Goal: Find specific page/section: Find specific page/section

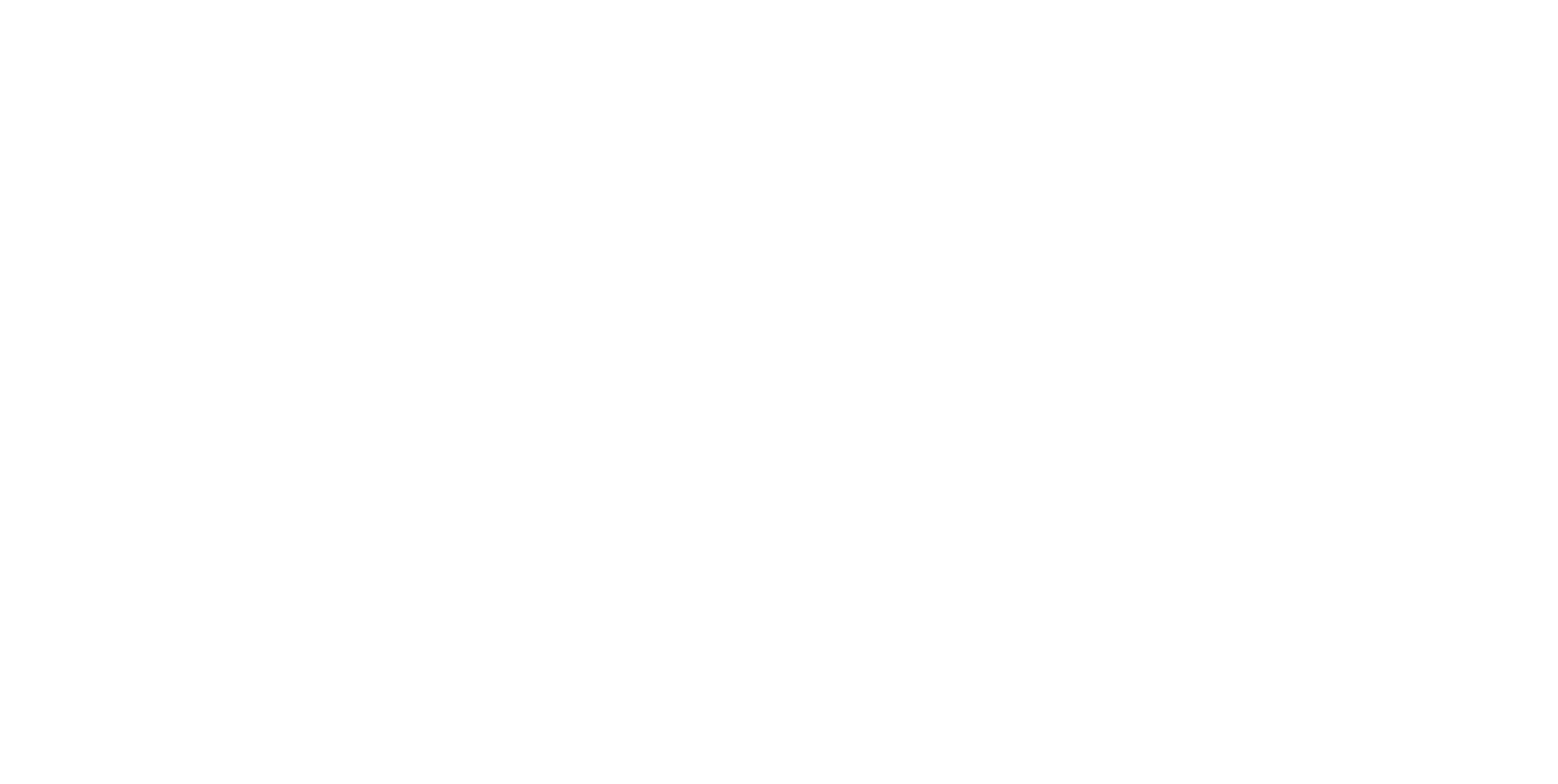
select select "*"
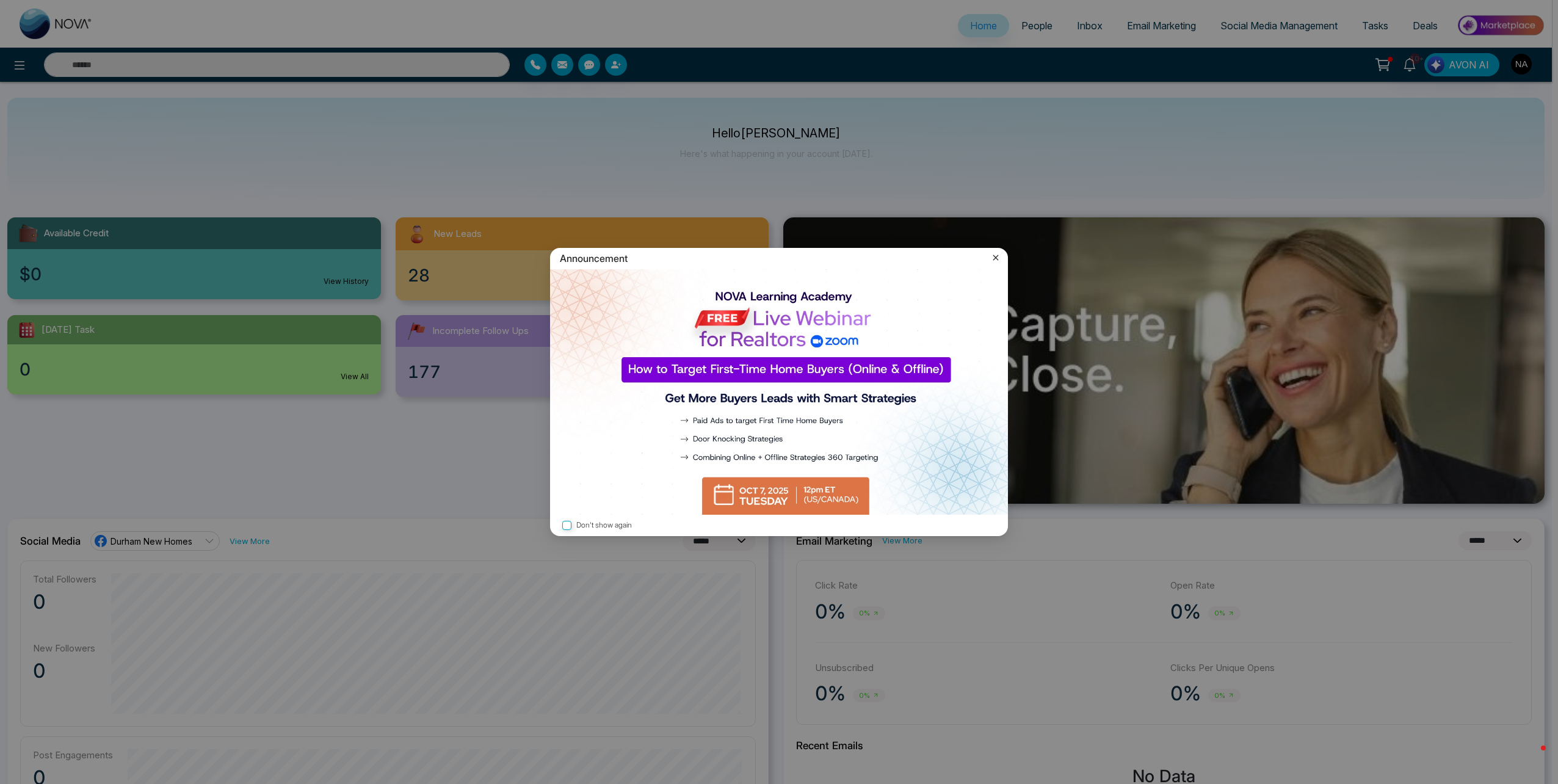
click at [995, 256] on icon at bounding box center [996, 258] width 5 height 5
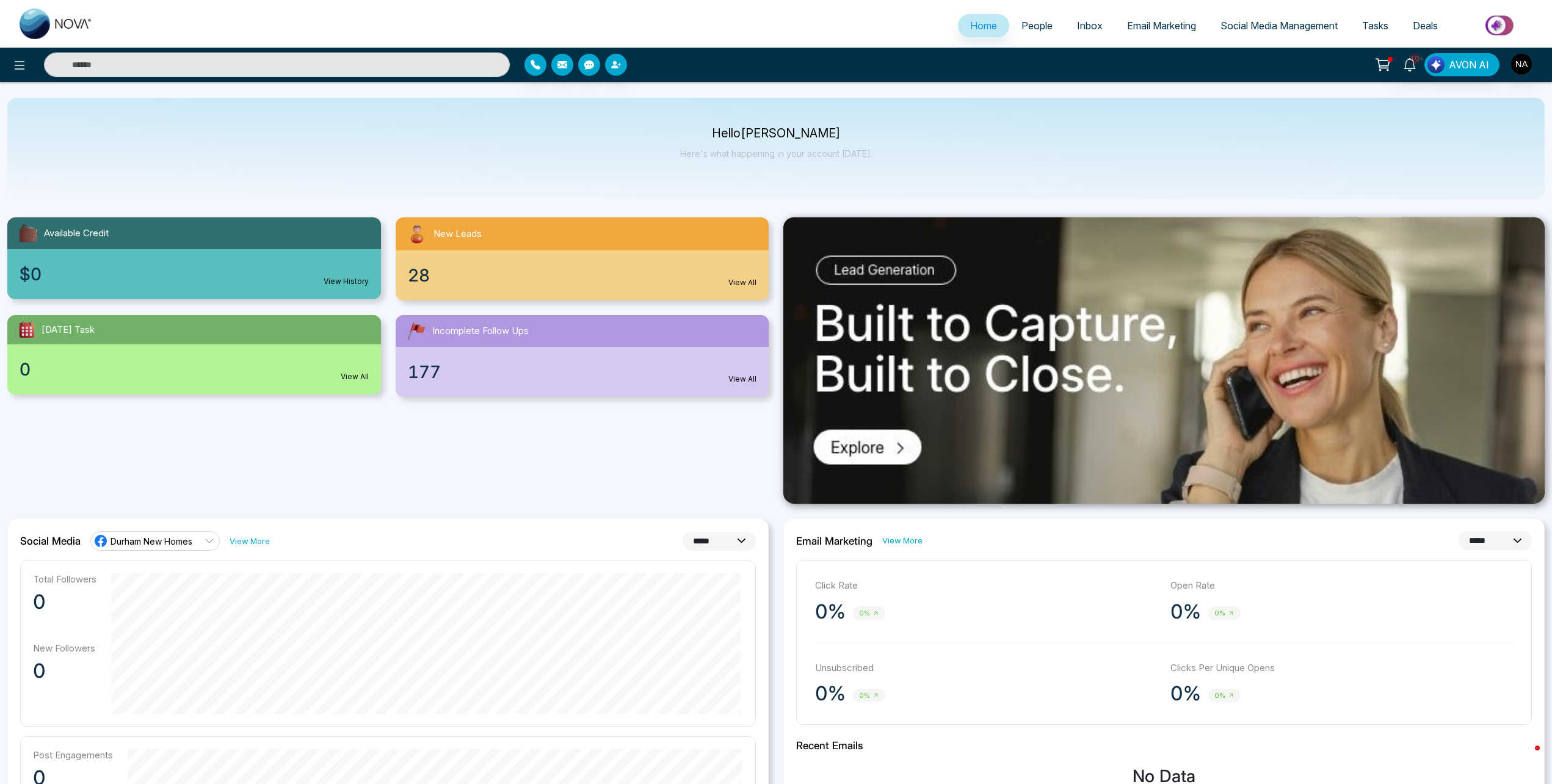
click at [1034, 28] on span "People" at bounding box center [1037, 26] width 31 height 12
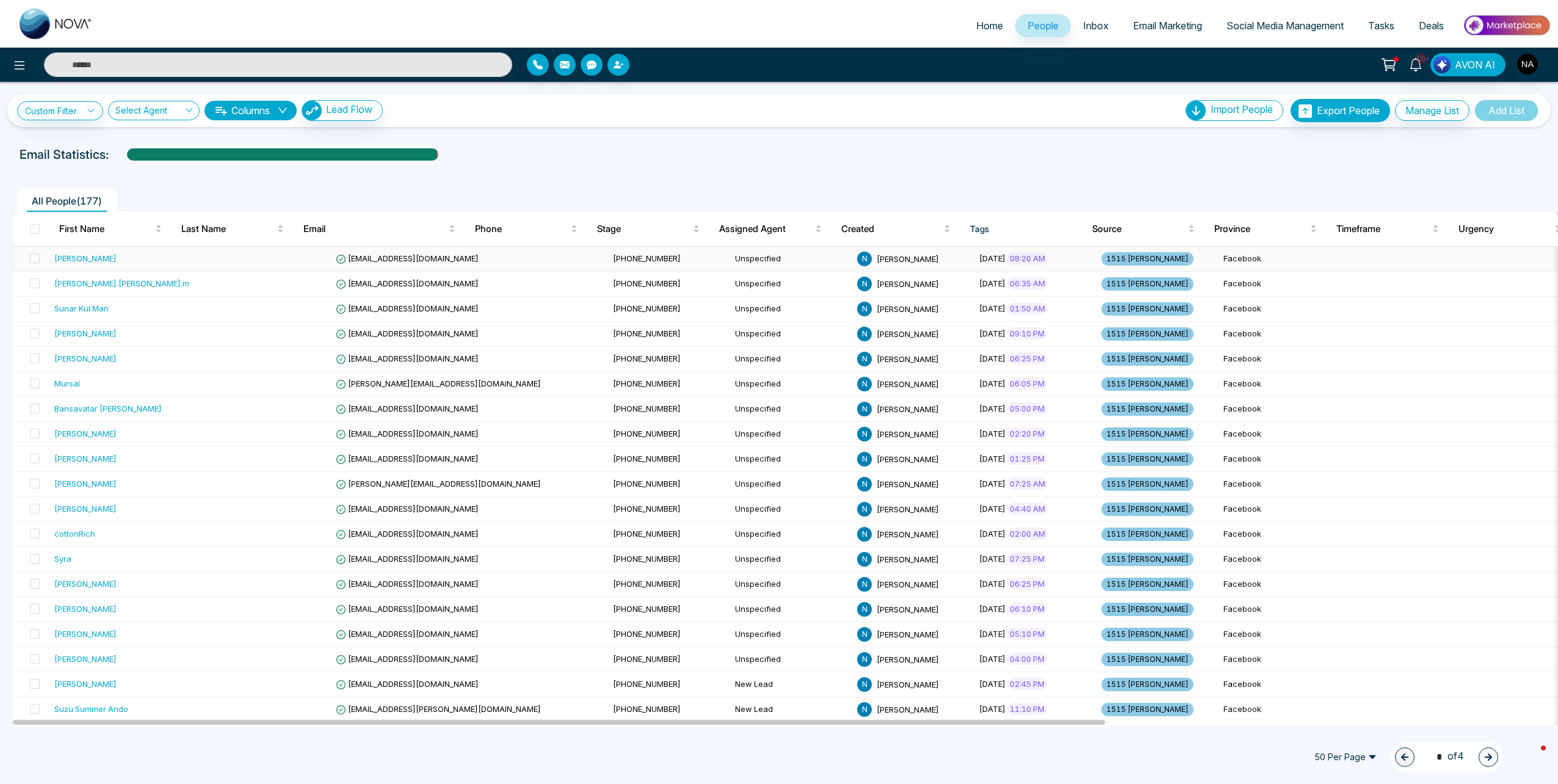
click at [209, 253] on td at bounding box center [269, 259] width 122 height 25
